Goal: Task Accomplishment & Management: Use online tool/utility

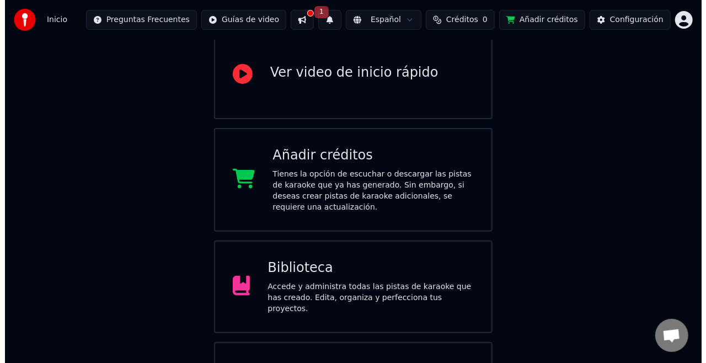
scroll to position [132, 0]
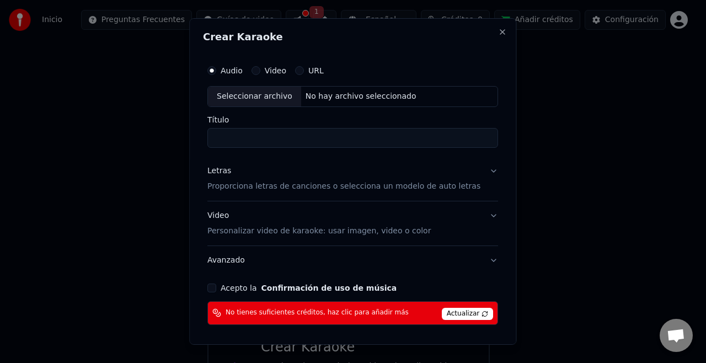
click at [288, 100] on div "Seleccionar archivo" at bounding box center [254, 97] width 93 height 20
type input "**********"
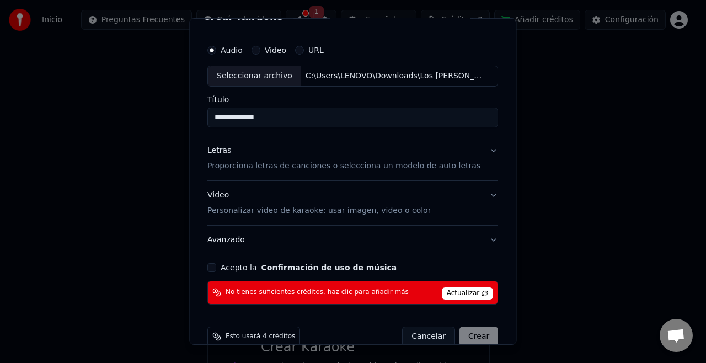
scroll to position [40, 0]
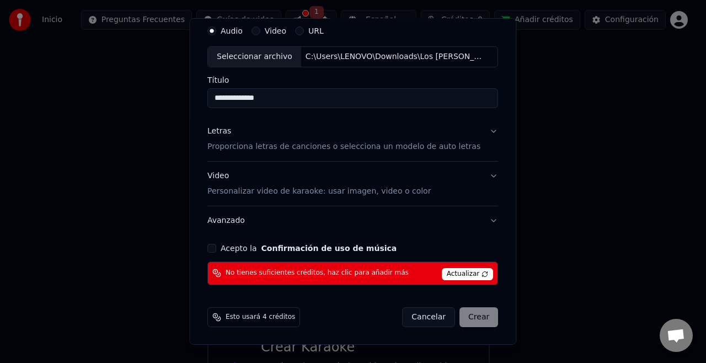
click at [254, 141] on p "Proporciona letras de canciones o selecciona un modelo de auto letras" at bounding box center [343, 146] width 273 height 11
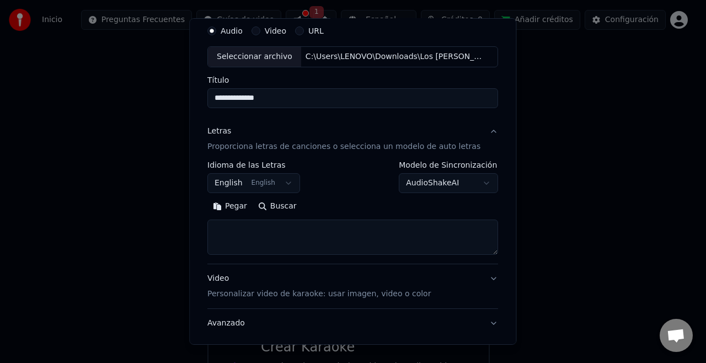
click at [287, 189] on body "**********" at bounding box center [348, 211] width 696 height 686
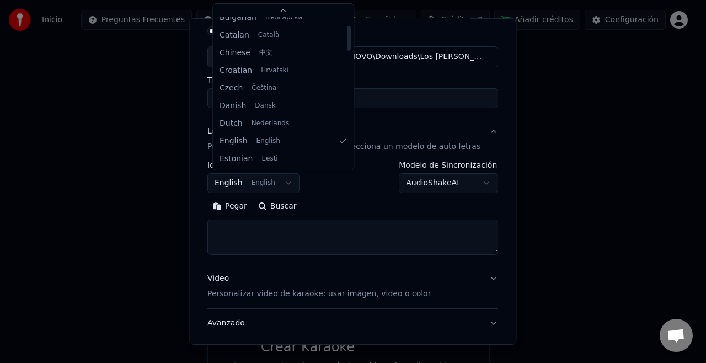
scroll to position [0, 0]
select select "**"
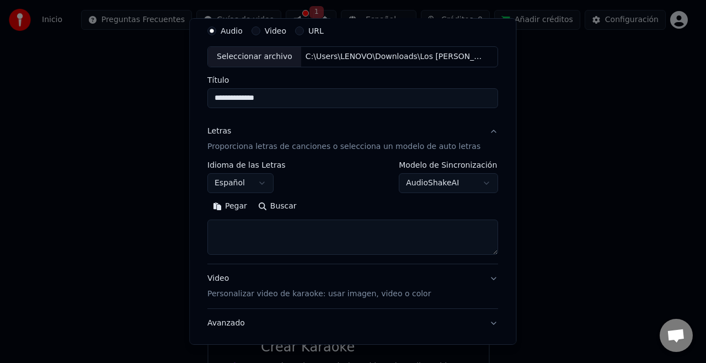
click at [289, 243] on textarea at bounding box center [352, 236] width 291 height 35
paste textarea "**********"
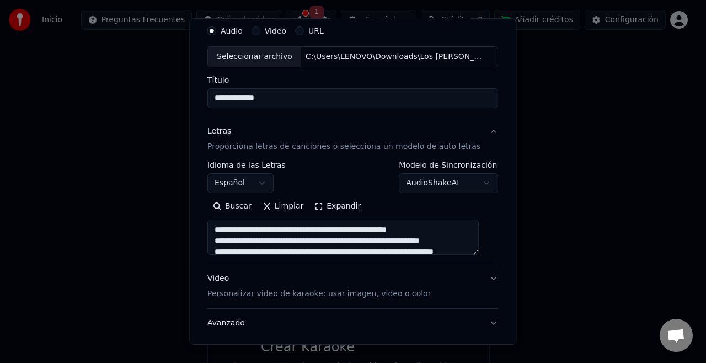
scroll to position [476, 0]
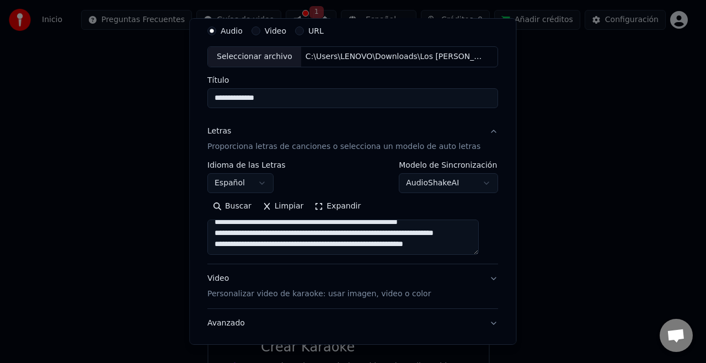
type textarea "**********"
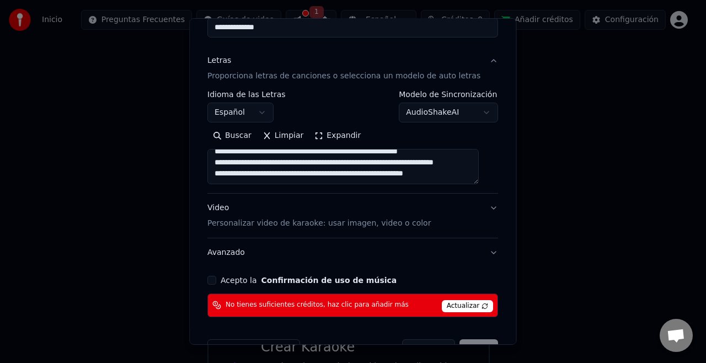
scroll to position [117, 0]
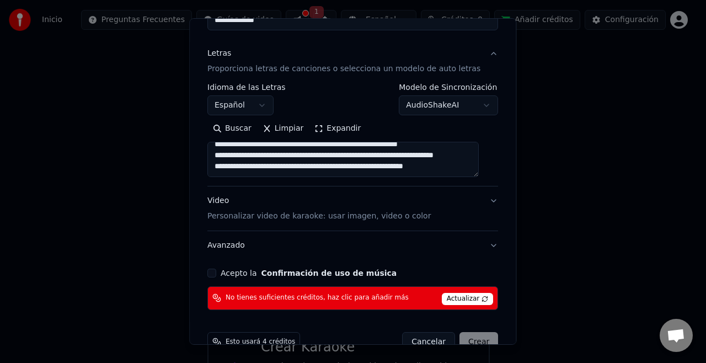
click at [478, 199] on button "Video Personalizar video de karaoke: usar imagen, video o color" at bounding box center [352, 208] width 291 height 44
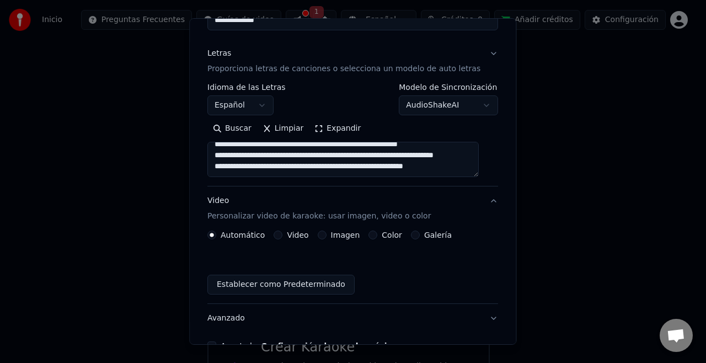
scroll to position [112, 0]
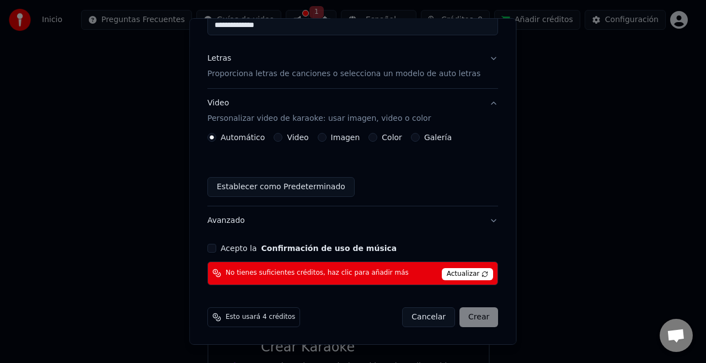
click at [326, 139] on div "Imagen" at bounding box center [339, 137] width 42 height 9
click at [324, 136] on button "Imagen" at bounding box center [322, 137] width 9 height 9
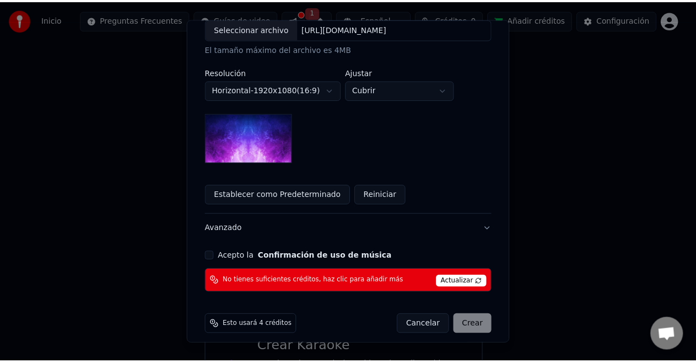
scroll to position [257, 0]
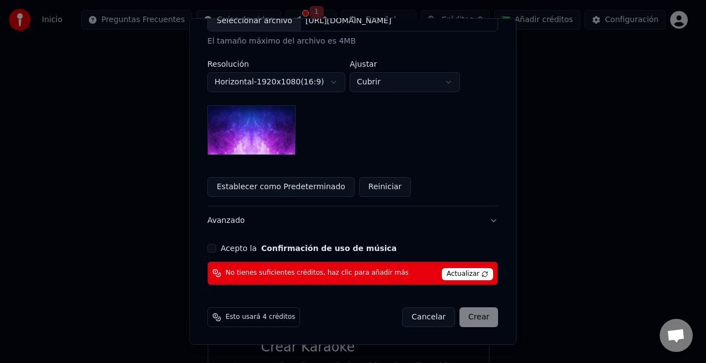
click at [470, 314] on div "Cancelar Crear" at bounding box center [450, 317] width 96 height 20
click at [290, 310] on div "Esto usará 4 créditos" at bounding box center [253, 317] width 93 height 20
click at [270, 324] on div "Esto usará 4 créditos" at bounding box center [253, 317] width 93 height 20
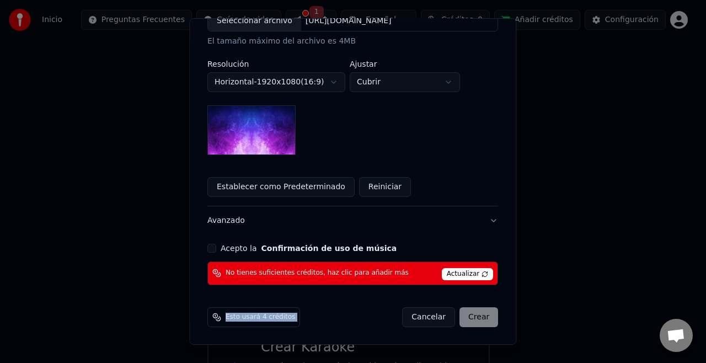
click at [270, 324] on div "Esto usará 4 créditos" at bounding box center [253, 317] width 93 height 20
click at [459, 314] on div "Cancelar Crear" at bounding box center [450, 317] width 96 height 20
click at [453, 273] on span "Actualizar" at bounding box center [468, 274] width 52 height 12
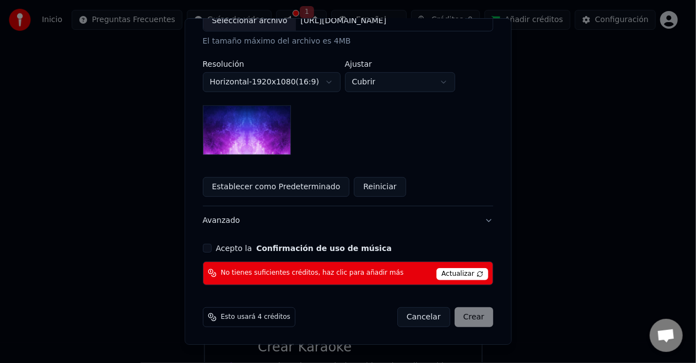
scroll to position [112, 0]
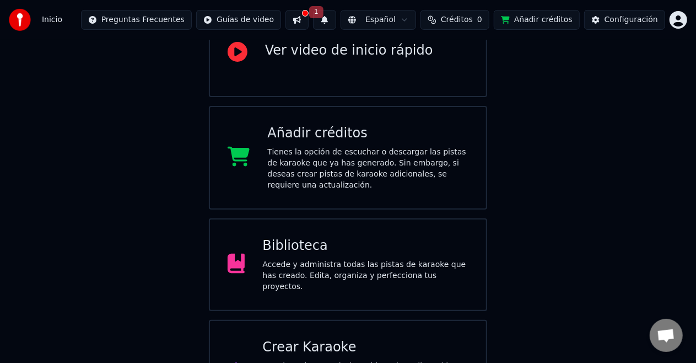
click at [320, 14] on span "1" at bounding box center [316, 12] width 14 height 12
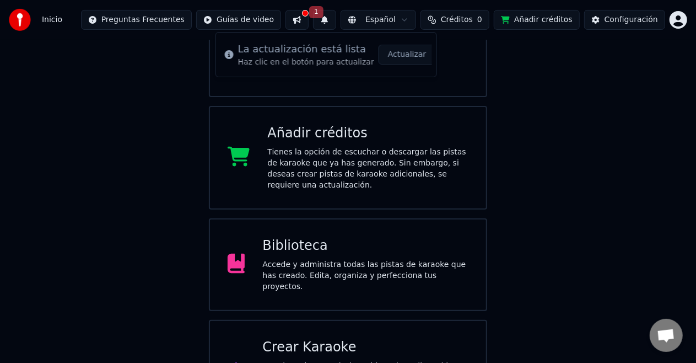
click at [297, 14] on button at bounding box center [297, 20] width 23 height 20
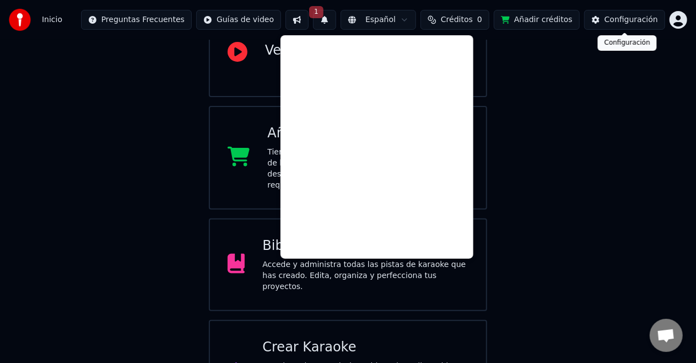
click at [629, 20] on div "Configuración" at bounding box center [631, 19] width 53 height 11
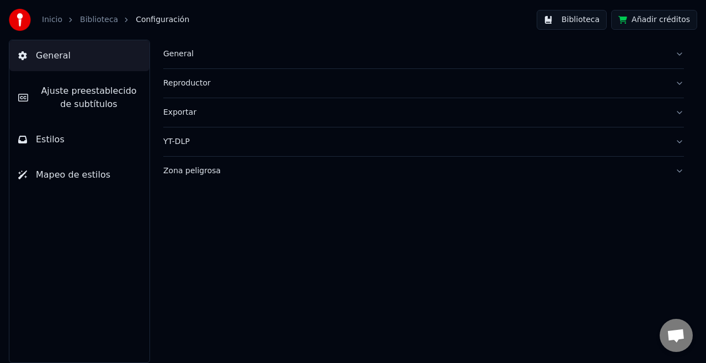
click at [62, 20] on div "Inicio" at bounding box center [58, 19] width 33 height 11
click at [14, 19] on img at bounding box center [20, 20] width 22 height 22
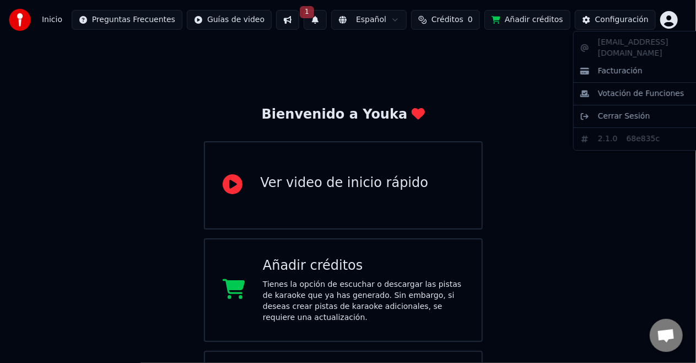
click at [680, 15] on html "Inicio Preguntas Frecuentes Guías de video 1 Español Créditos 0 Añadir créditos…" at bounding box center [348, 343] width 696 height 686
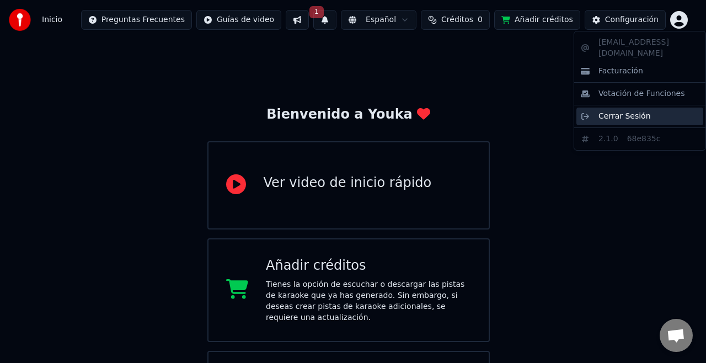
click at [635, 111] on span "Cerrar Sesión" at bounding box center [624, 116] width 52 height 11
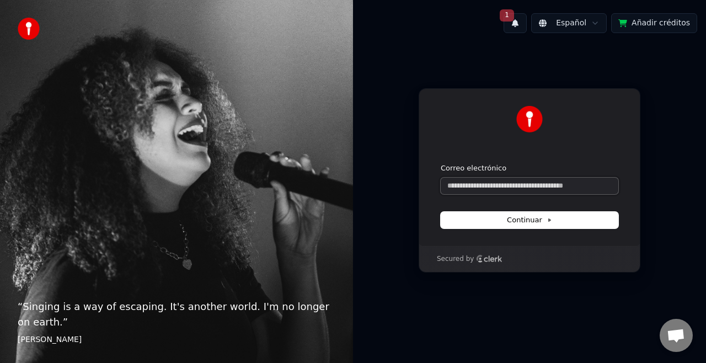
click at [528, 188] on input "Correo electrónico" at bounding box center [529, 186] width 178 height 17
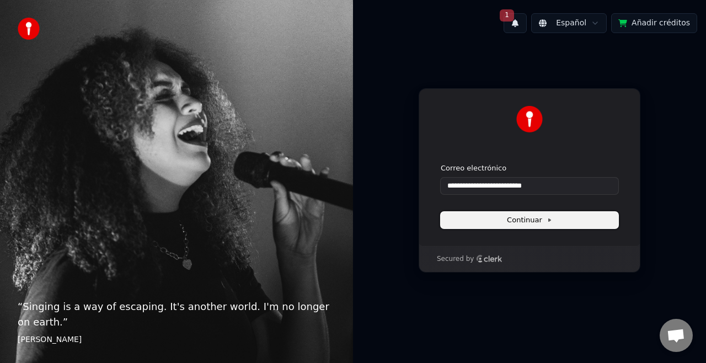
click at [554, 217] on button "Continuar" at bounding box center [529, 220] width 178 height 17
type input "**********"
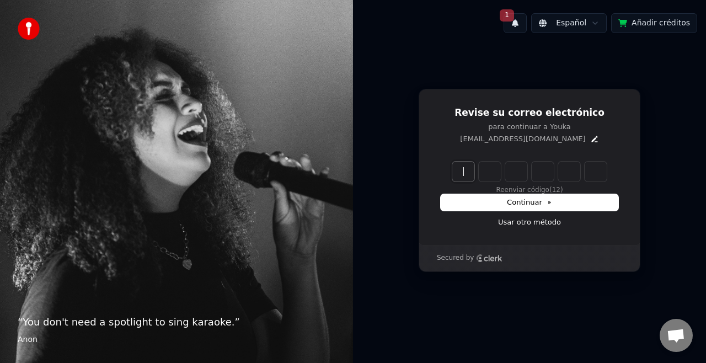
click at [463, 170] on input "Enter verification code" at bounding box center [540, 172] width 176 height 20
type input "******"
